Goal: Find specific page/section: Find specific page/section

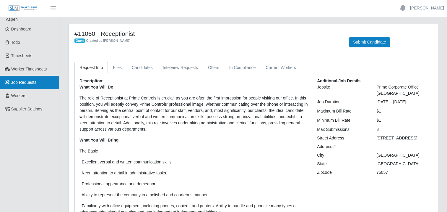
click at [19, 80] on span "Job Requests" at bounding box center [23, 82] width 25 height 5
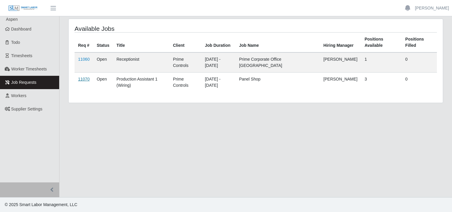
click at [83, 78] on link "11070" at bounding box center [84, 79] width 12 height 5
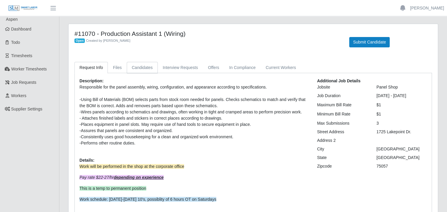
click at [137, 67] on link "Candidates" at bounding box center [142, 68] width 31 height 12
